Goal: Information Seeking & Learning: Learn about a topic

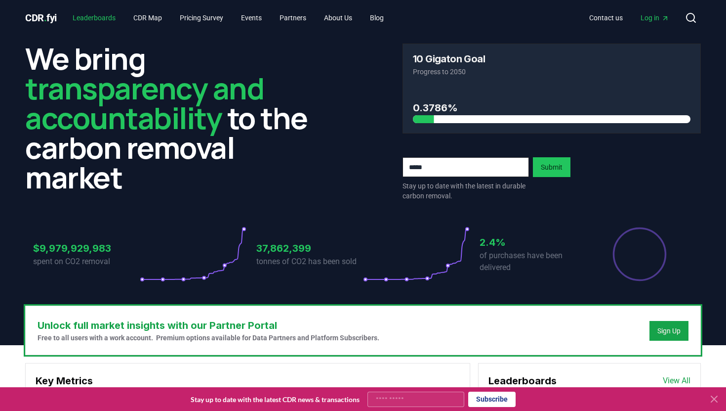
click at [100, 16] on link "Leaderboards" at bounding box center [94, 18] width 59 height 18
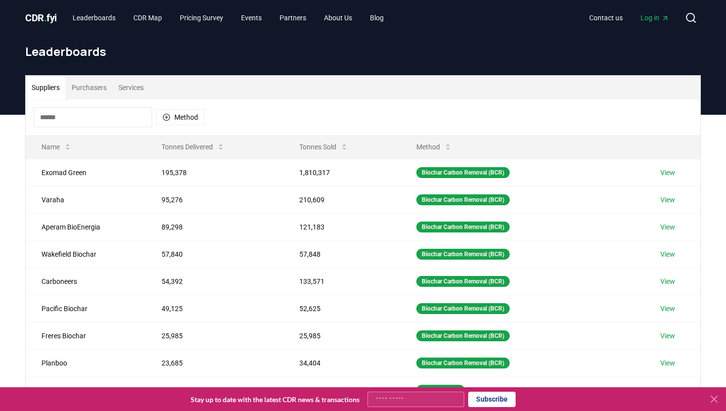
click at [135, 89] on button "Services" at bounding box center [131, 88] width 37 height 24
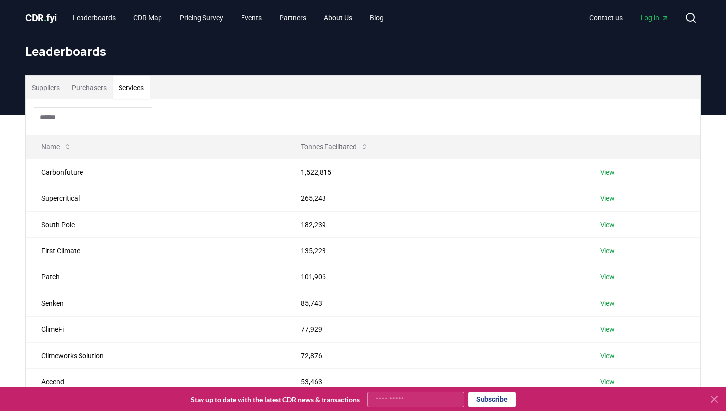
click at [369, 57] on h1 "Leaderboards" at bounding box center [363, 51] width 676 height 16
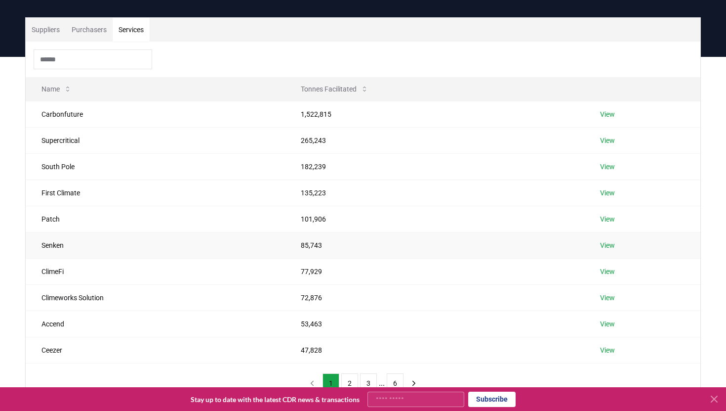
scroll to position [60, 0]
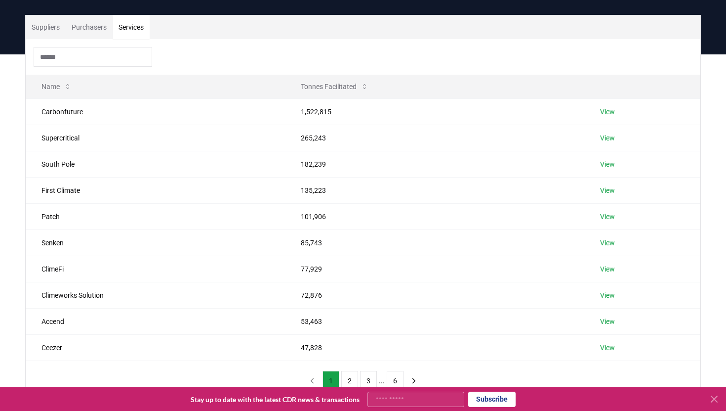
click at [275, 54] on div at bounding box center [363, 57] width 675 height 36
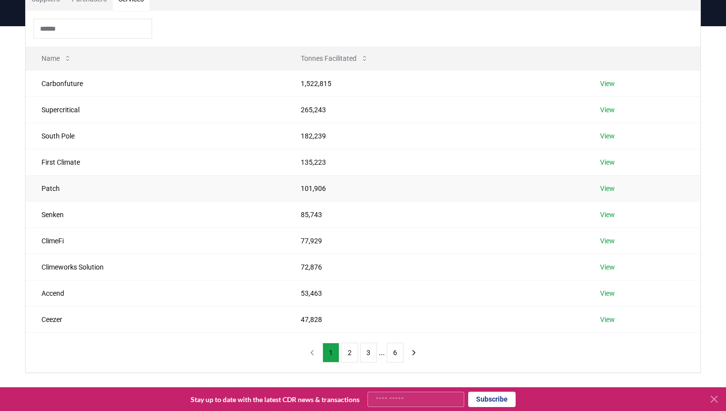
scroll to position [93, 0]
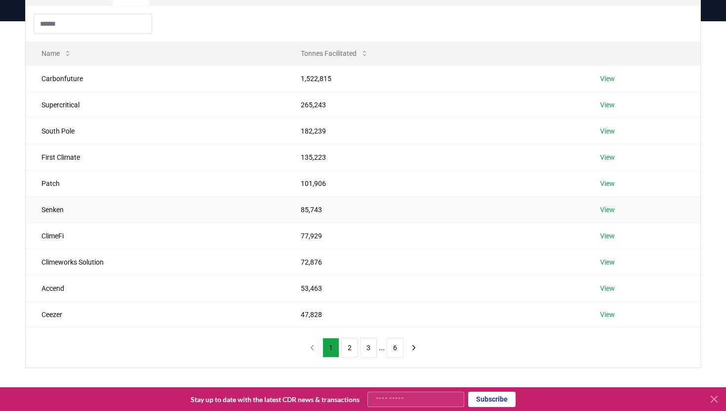
click at [593, 208] on link "View" at bounding box center [607, 210] width 15 height 10
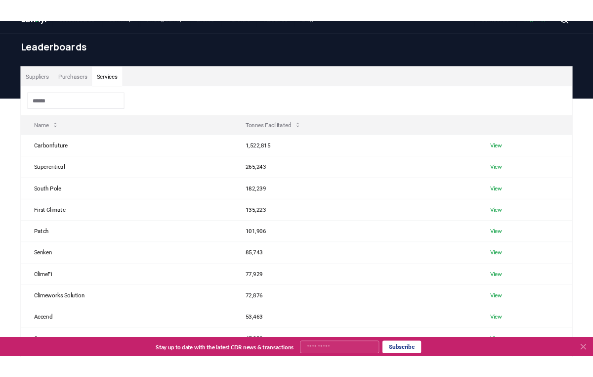
scroll to position [17, 0]
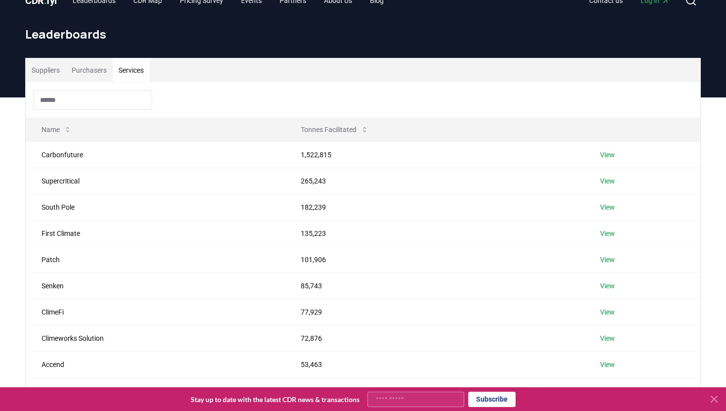
click at [361, 69] on div "Suppliers Purchasers Services" at bounding box center [363, 70] width 675 height 24
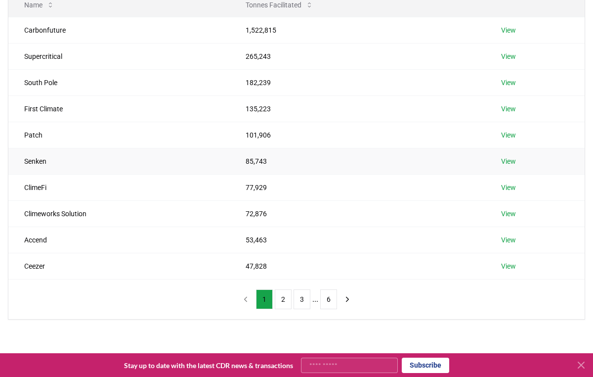
scroll to position [141, 0]
click at [281, 302] on button "2" at bounding box center [283, 300] width 17 height 20
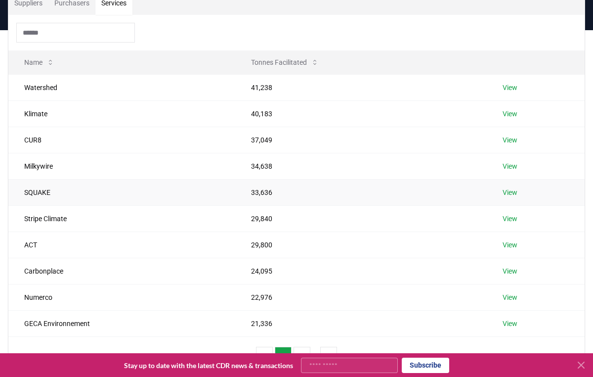
scroll to position [86, 0]
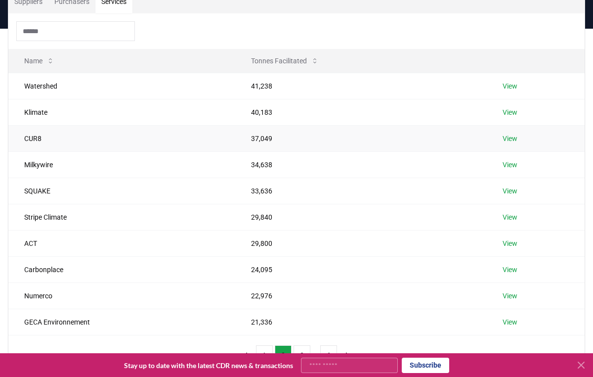
click at [517, 137] on link "View" at bounding box center [510, 138] width 15 height 10
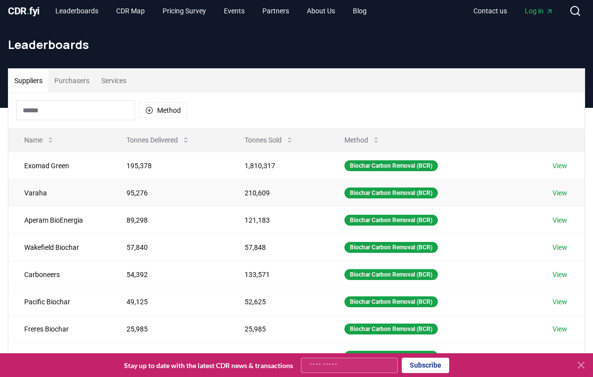
scroll to position [0, 0]
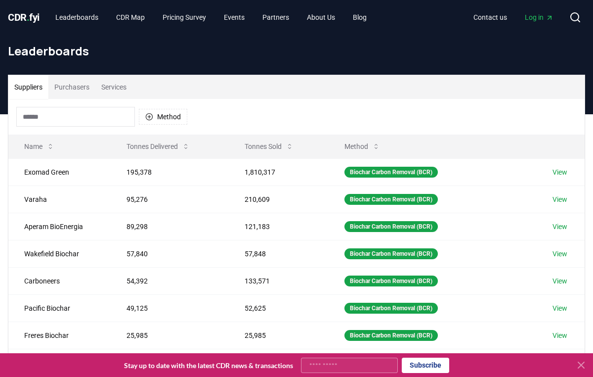
click at [126, 83] on button "Services" at bounding box center [113, 87] width 37 height 24
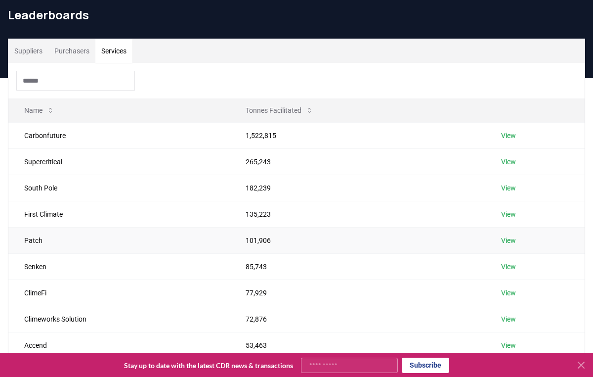
scroll to position [0, 0]
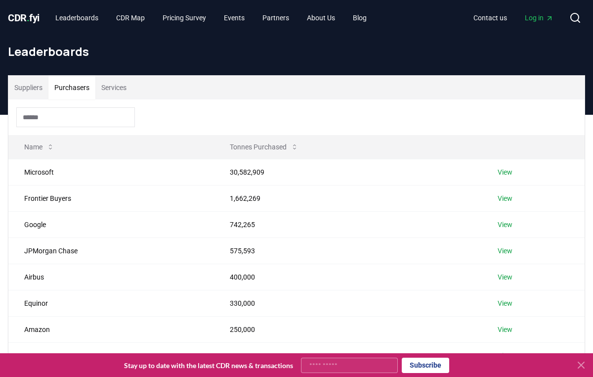
click at [72, 91] on button "Purchasers" at bounding box center [71, 88] width 47 height 24
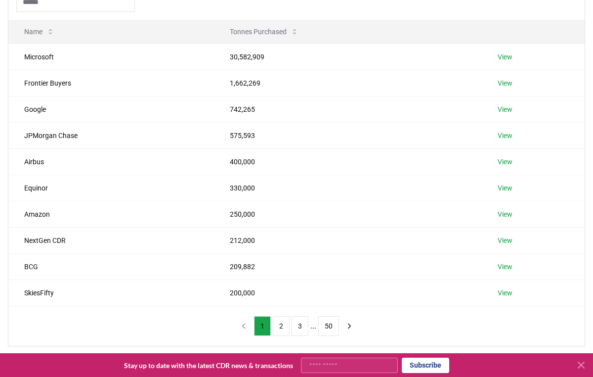
scroll to position [105, 0]
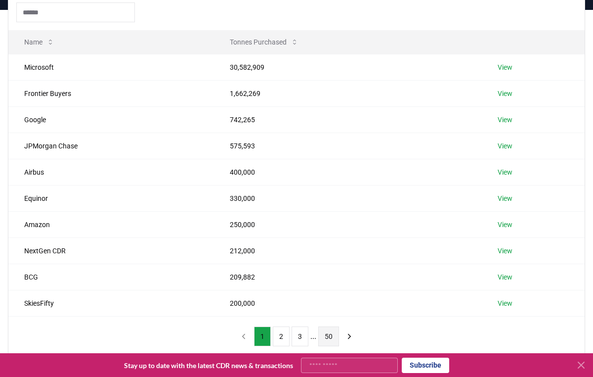
click at [331, 336] on button "50" at bounding box center [328, 336] width 21 height 20
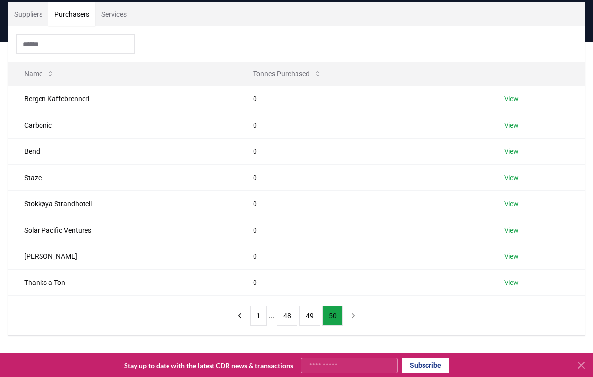
scroll to position [73, 0]
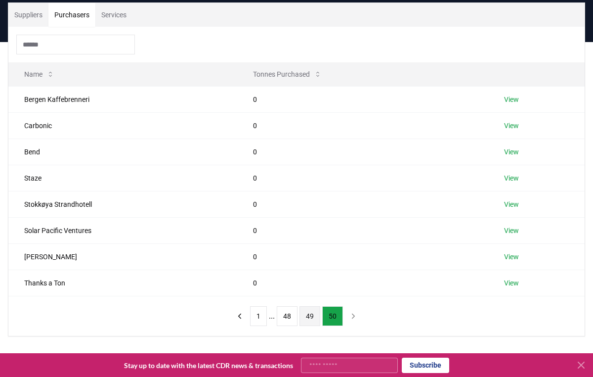
click at [313, 321] on button "49" at bounding box center [309, 316] width 21 height 20
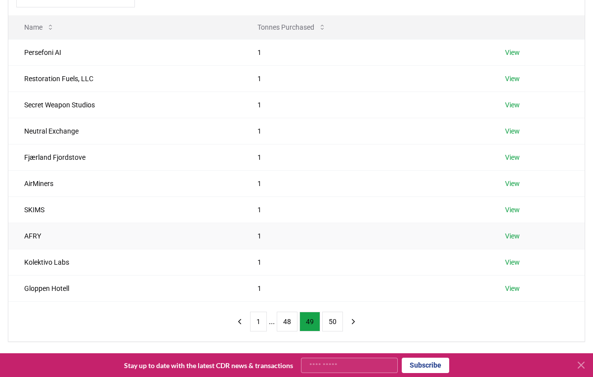
scroll to position [123, 0]
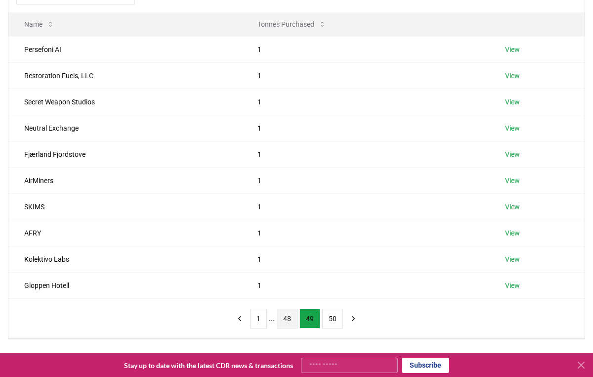
click at [288, 319] on button "48" at bounding box center [287, 318] width 21 height 20
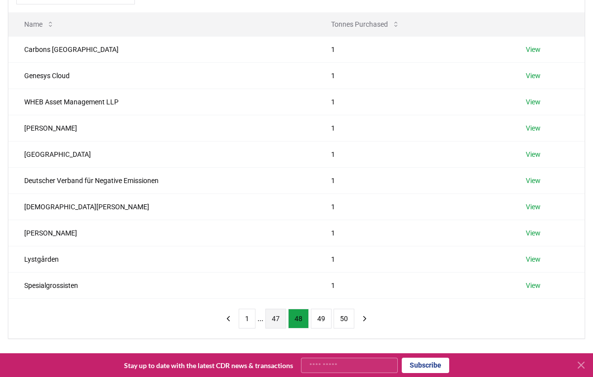
click at [278, 318] on button "47" at bounding box center [275, 318] width 21 height 20
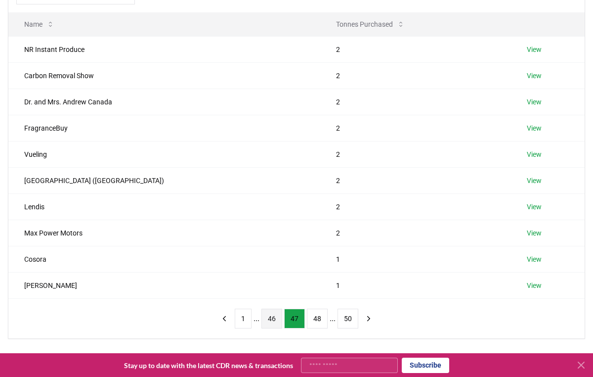
click at [265, 318] on button "46" at bounding box center [271, 318] width 21 height 20
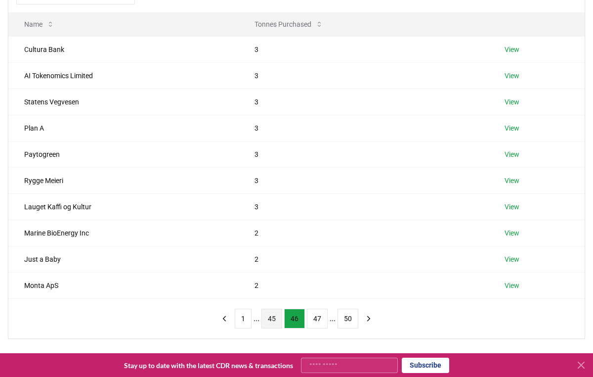
click at [269, 319] on button "45" at bounding box center [271, 318] width 21 height 20
